Goal: Task Accomplishment & Management: Use online tool/utility

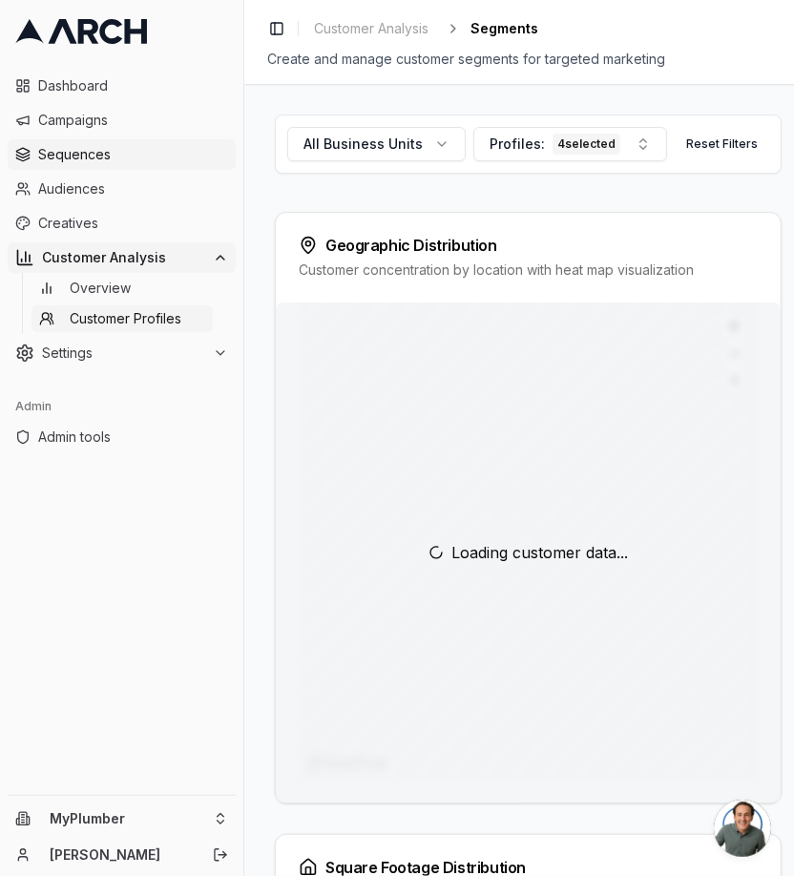
click at [53, 159] on span "Sequences" at bounding box center [133, 154] width 190 height 19
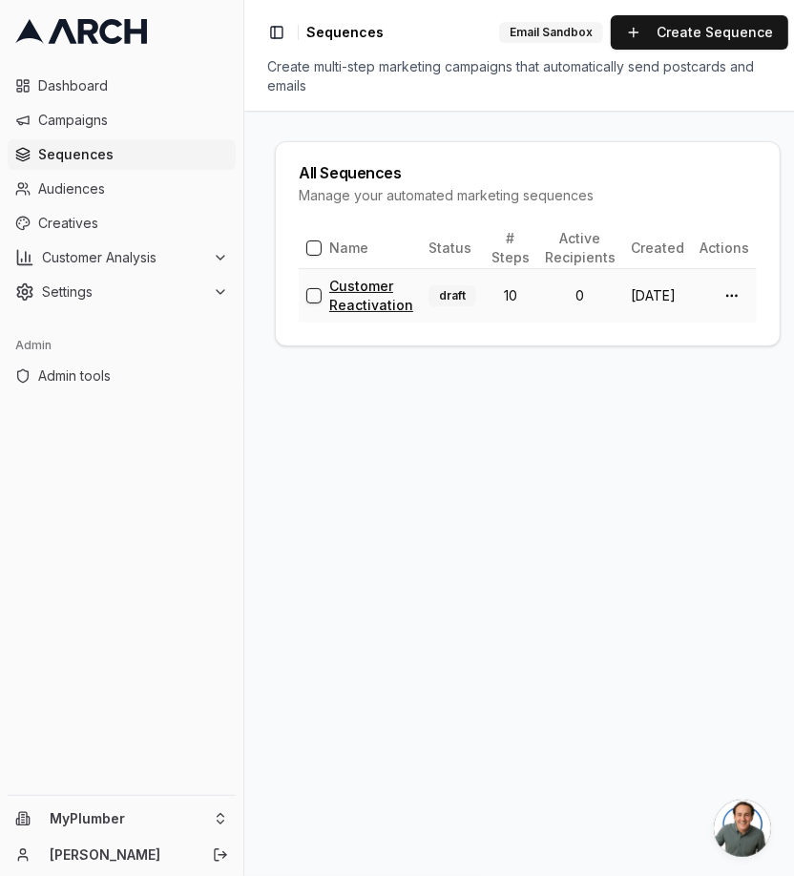
click at [375, 297] on link "Customer Reactivation" at bounding box center [371, 295] width 84 height 35
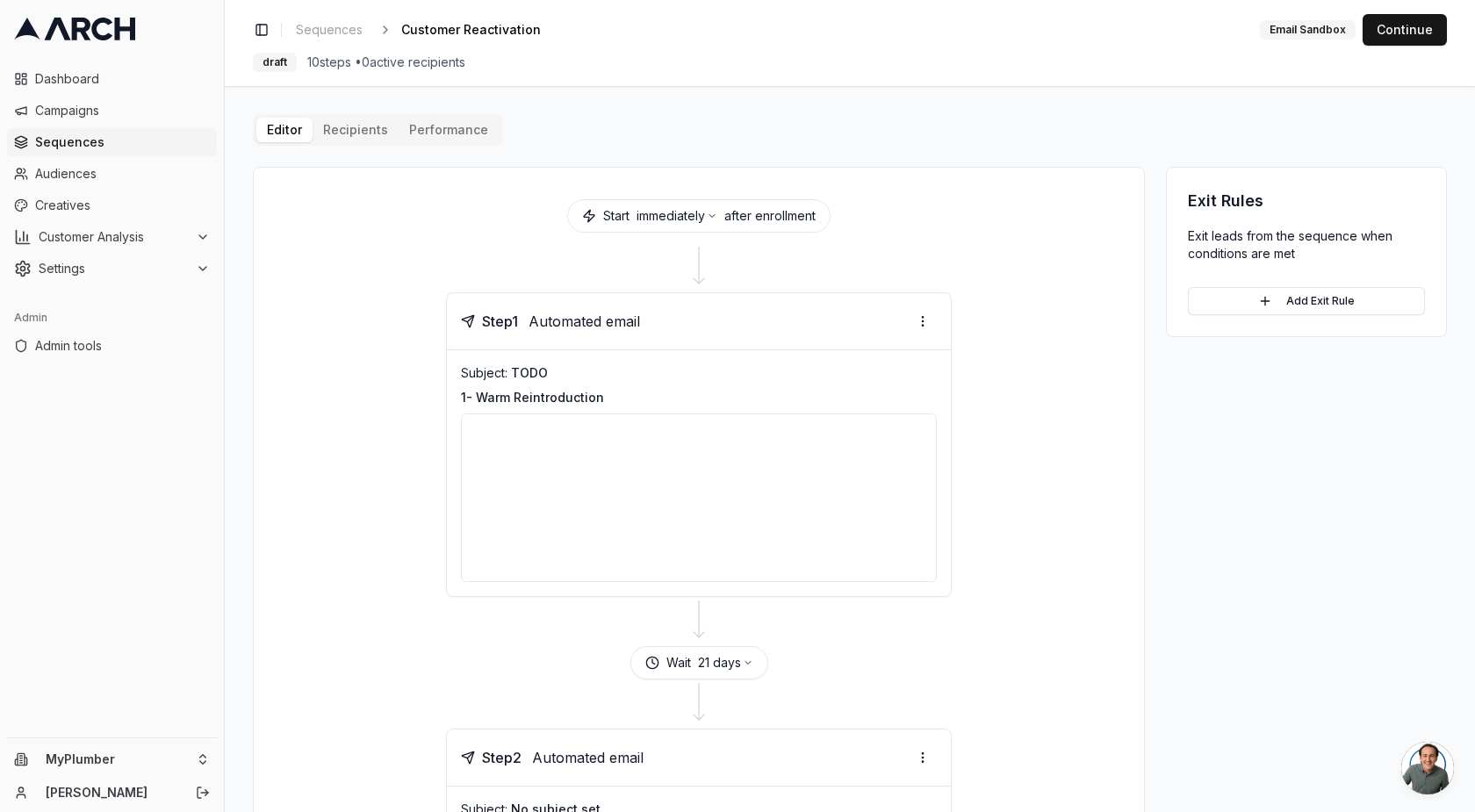
click at [702, 525] on div at bounding box center [698, 497] width 476 height 168
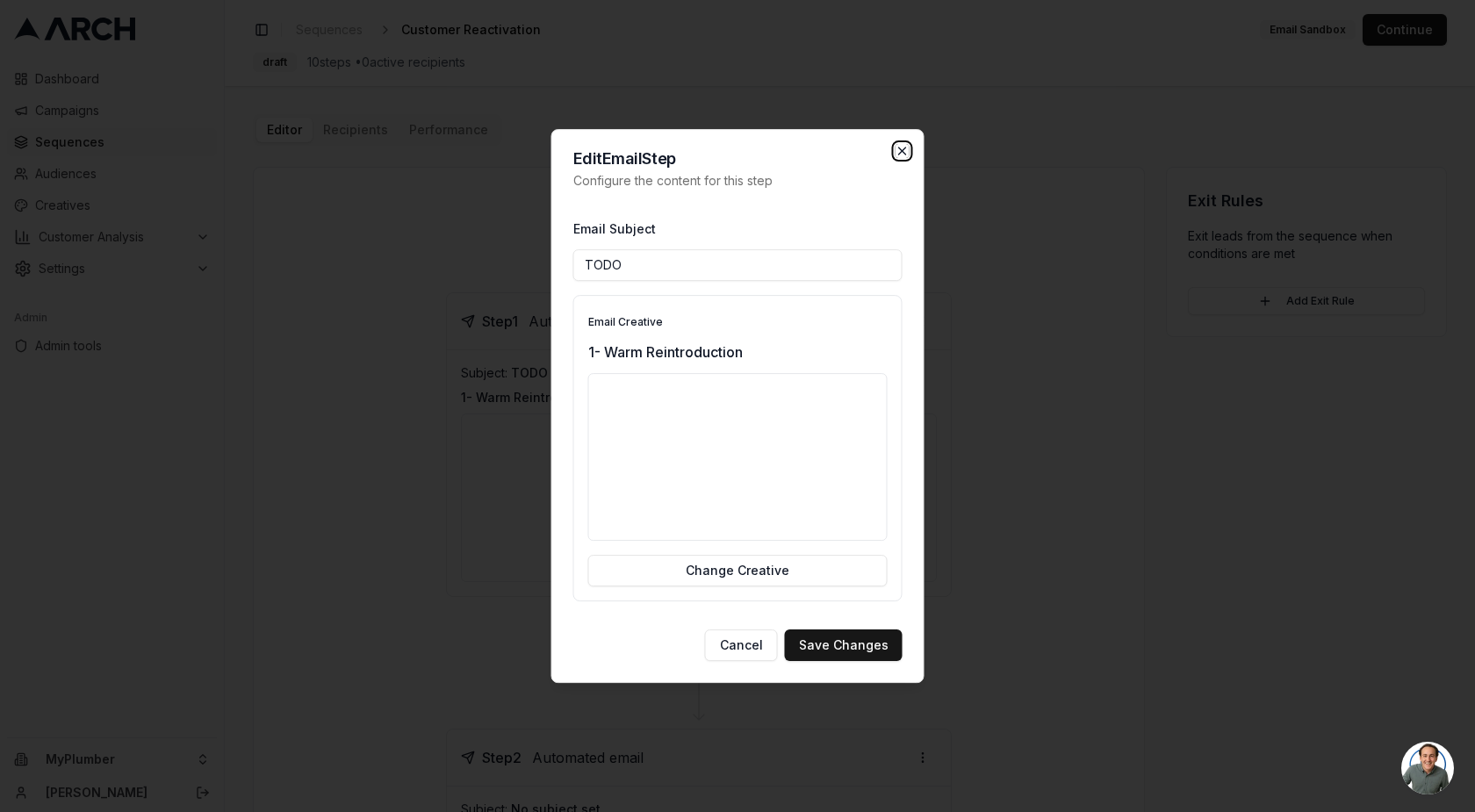
click at [737, 148] on icon "button" at bounding box center [902, 151] width 14 height 14
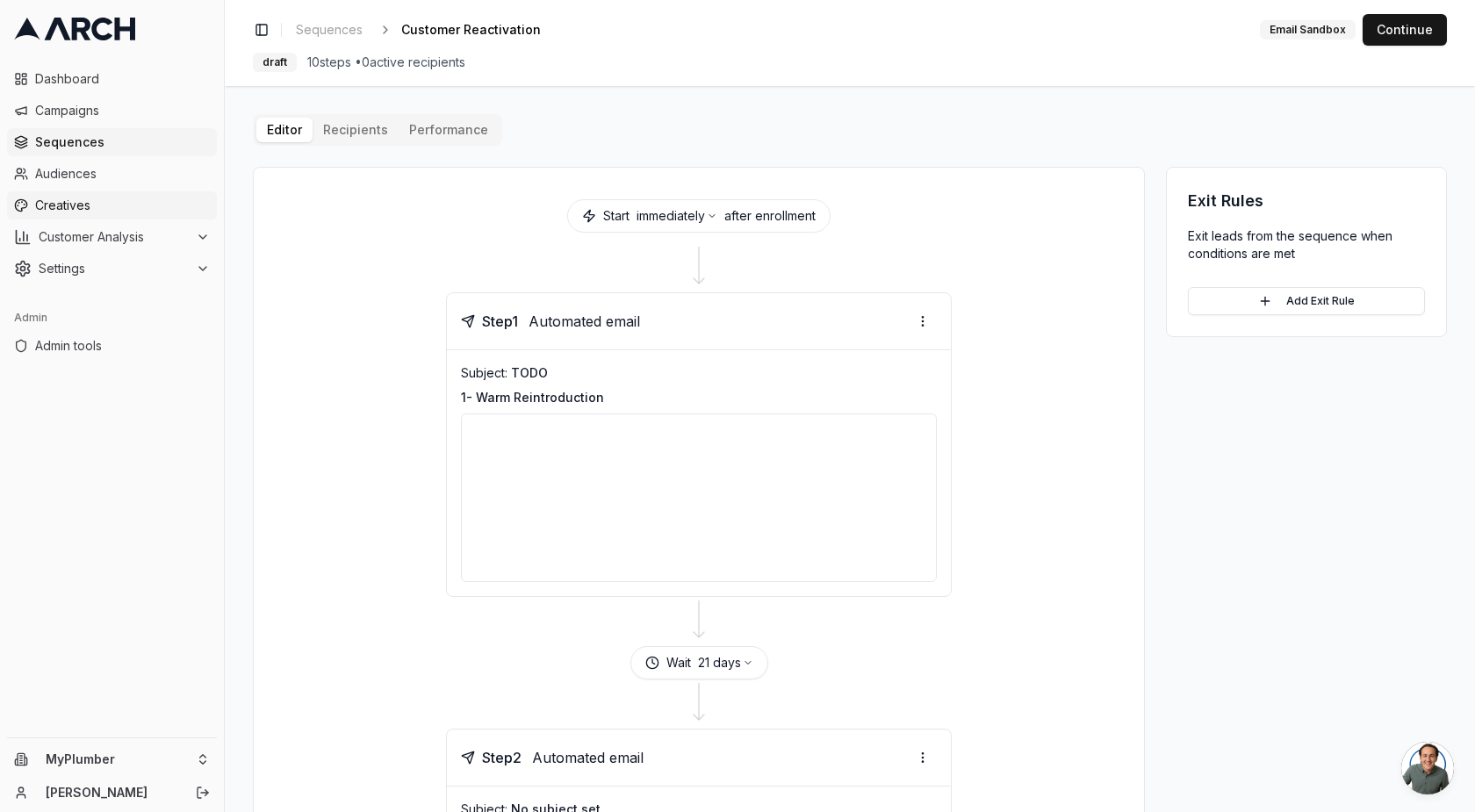
click at [51, 198] on span "Creatives" at bounding box center [122, 205] width 175 height 17
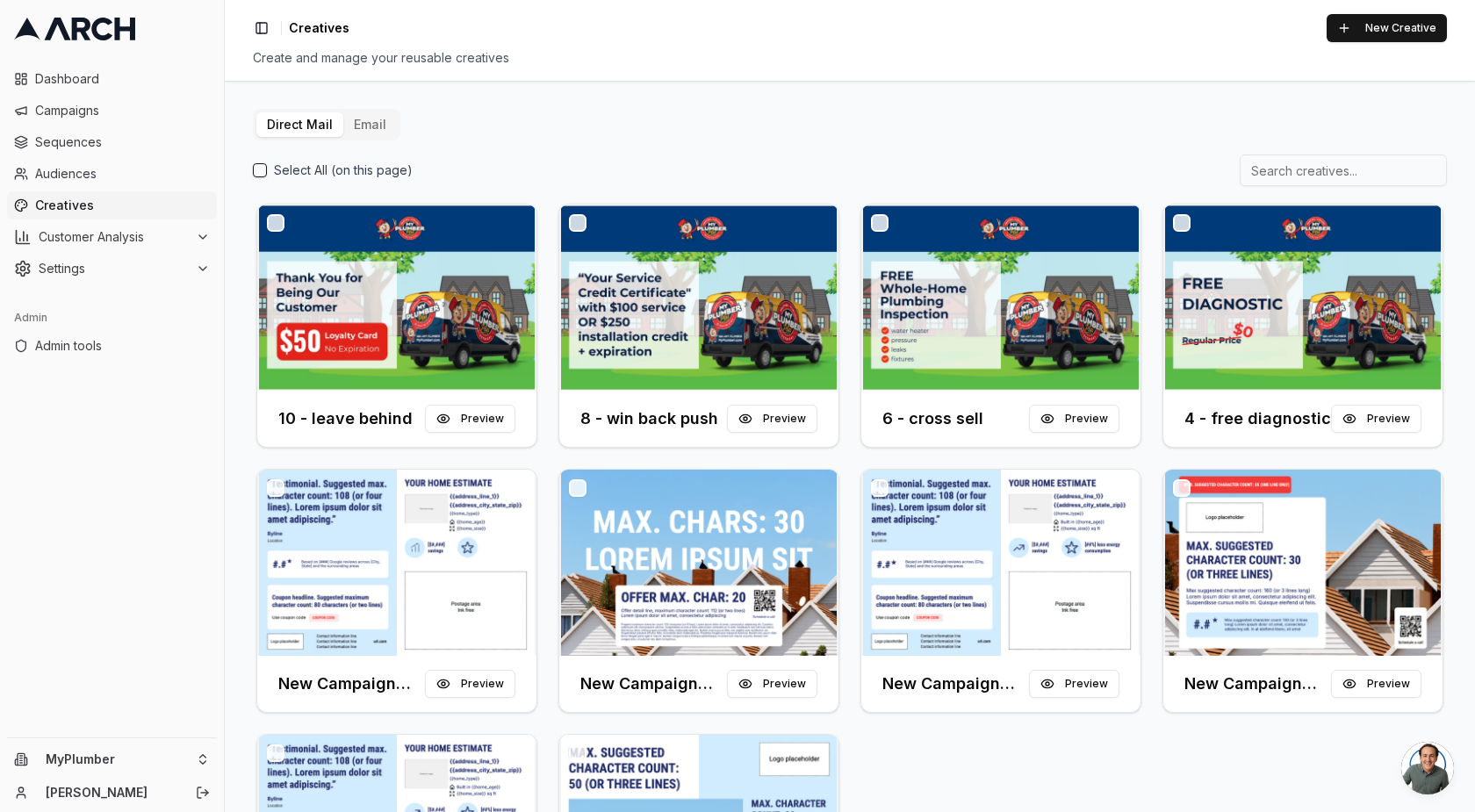
click at [353, 127] on button "Email" at bounding box center [370, 124] width 53 height 25
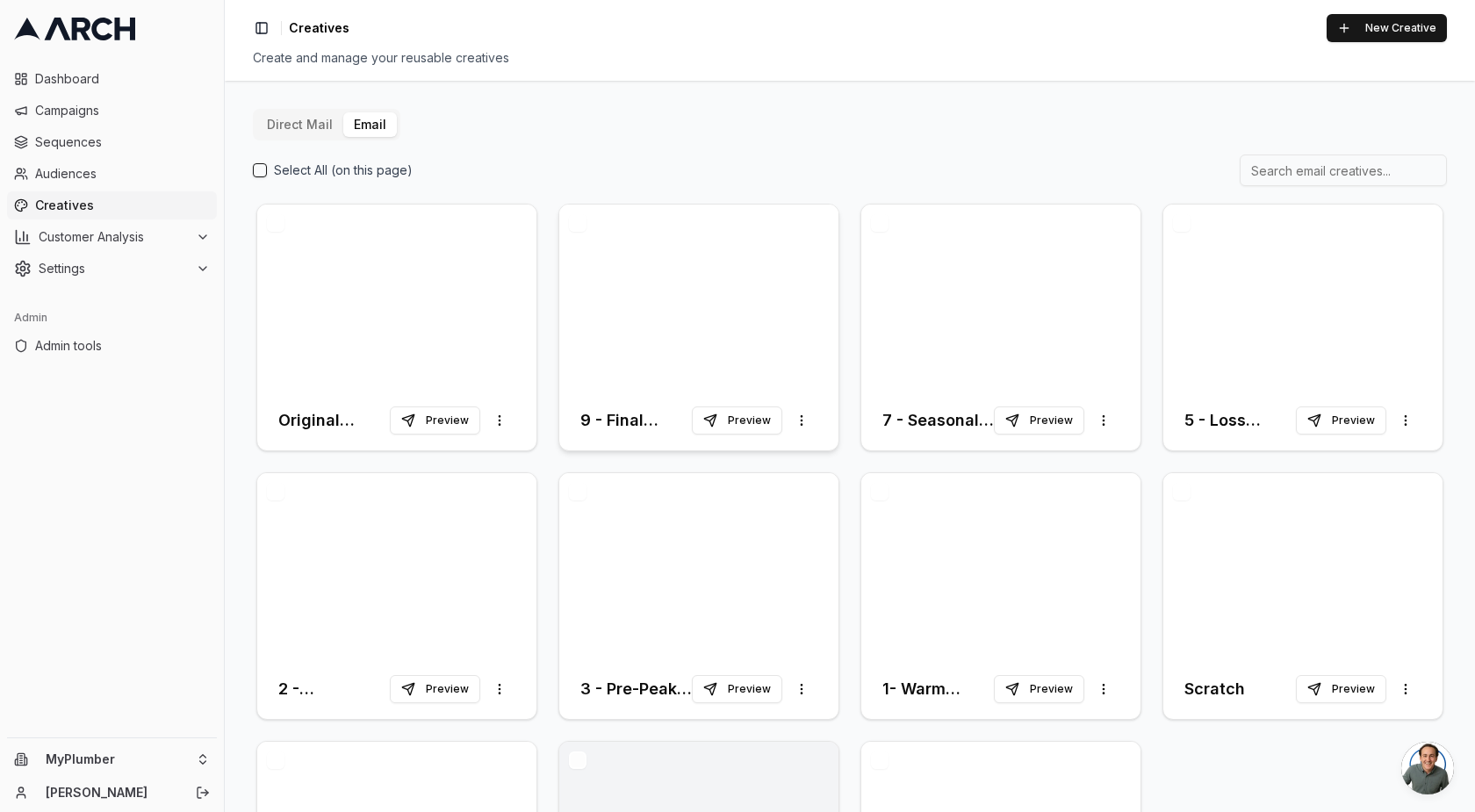
click at [618, 302] on div at bounding box center [698, 297] width 279 height 186
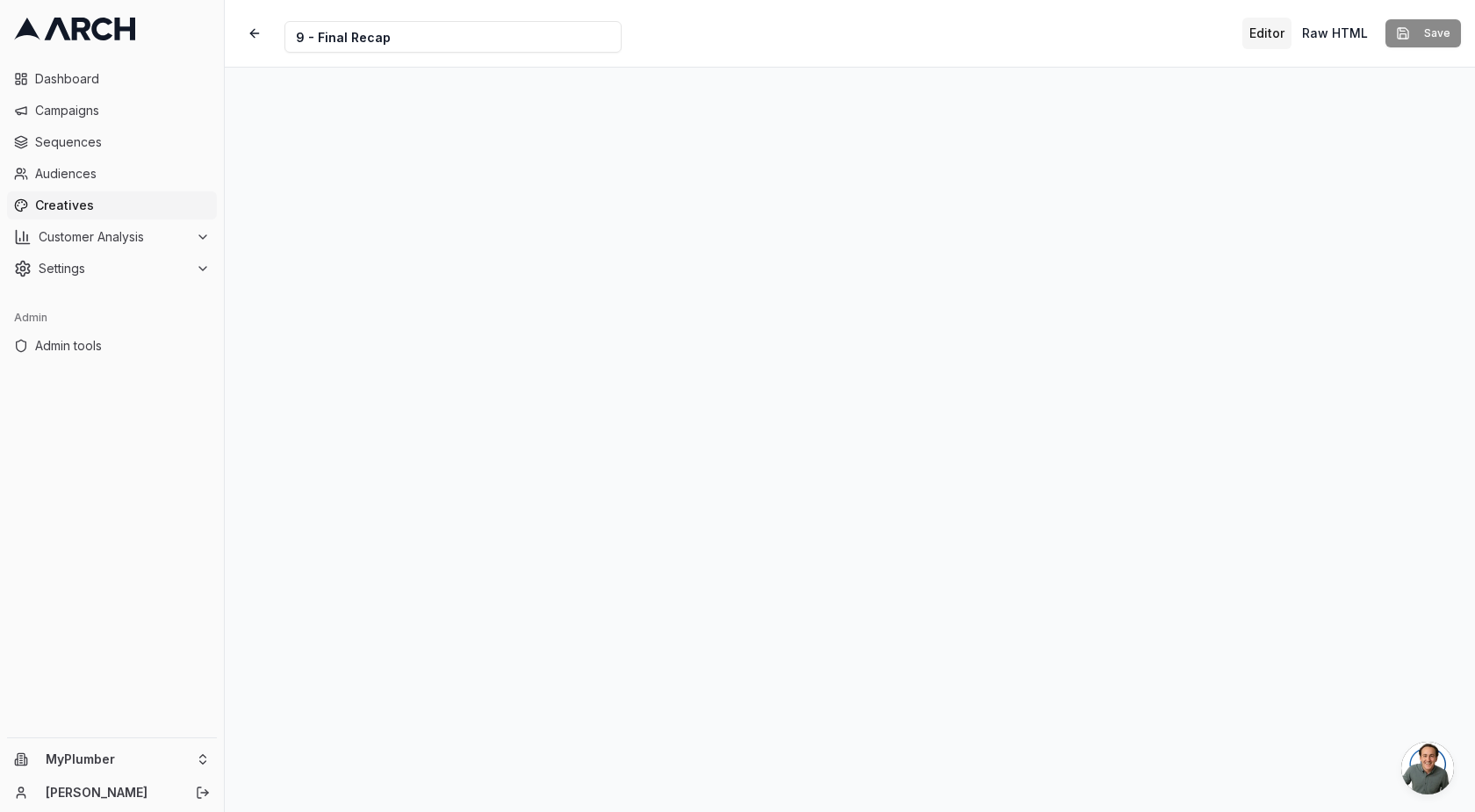
click at [985, 39] on div "Creative Name 9 - Final Recap Editor Raw HTML Save" at bounding box center [849, 33] width 1250 height 67
